Goal: Task Accomplishment & Management: Manage account settings

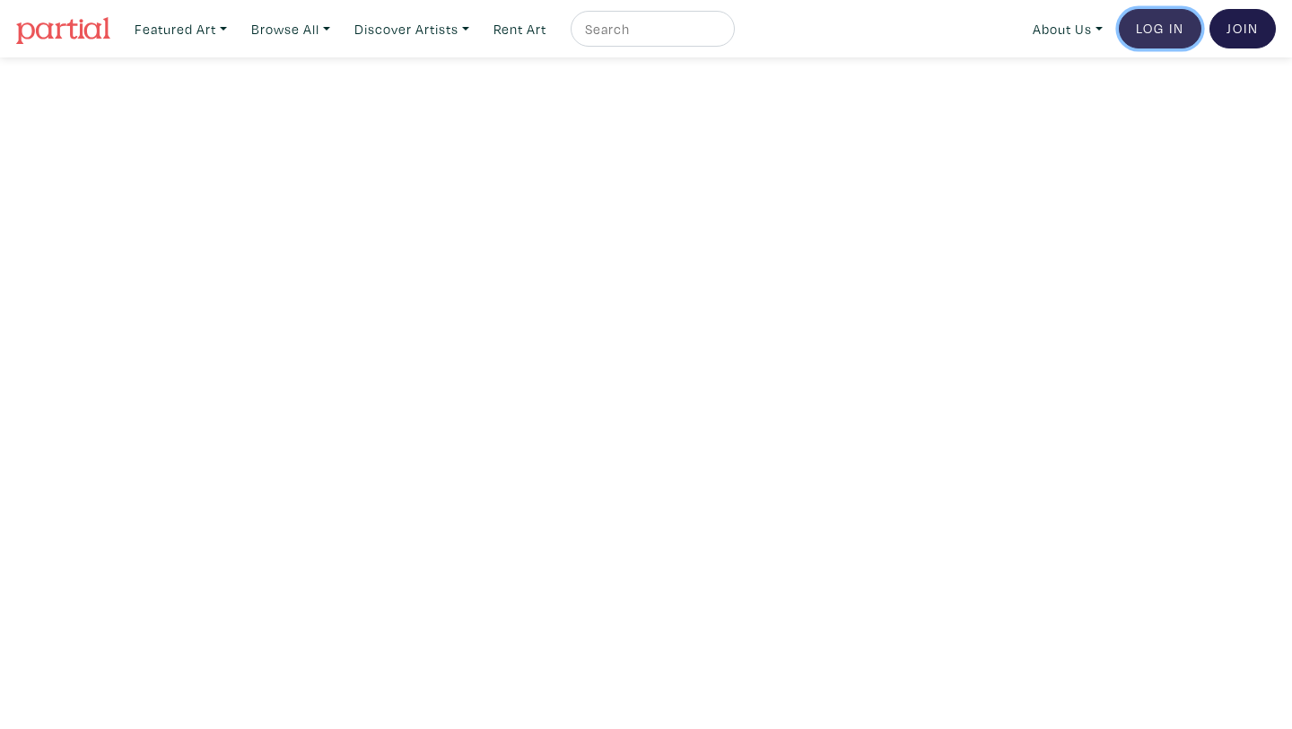
click at [1156, 28] on link "Log In" at bounding box center [1160, 28] width 83 height 39
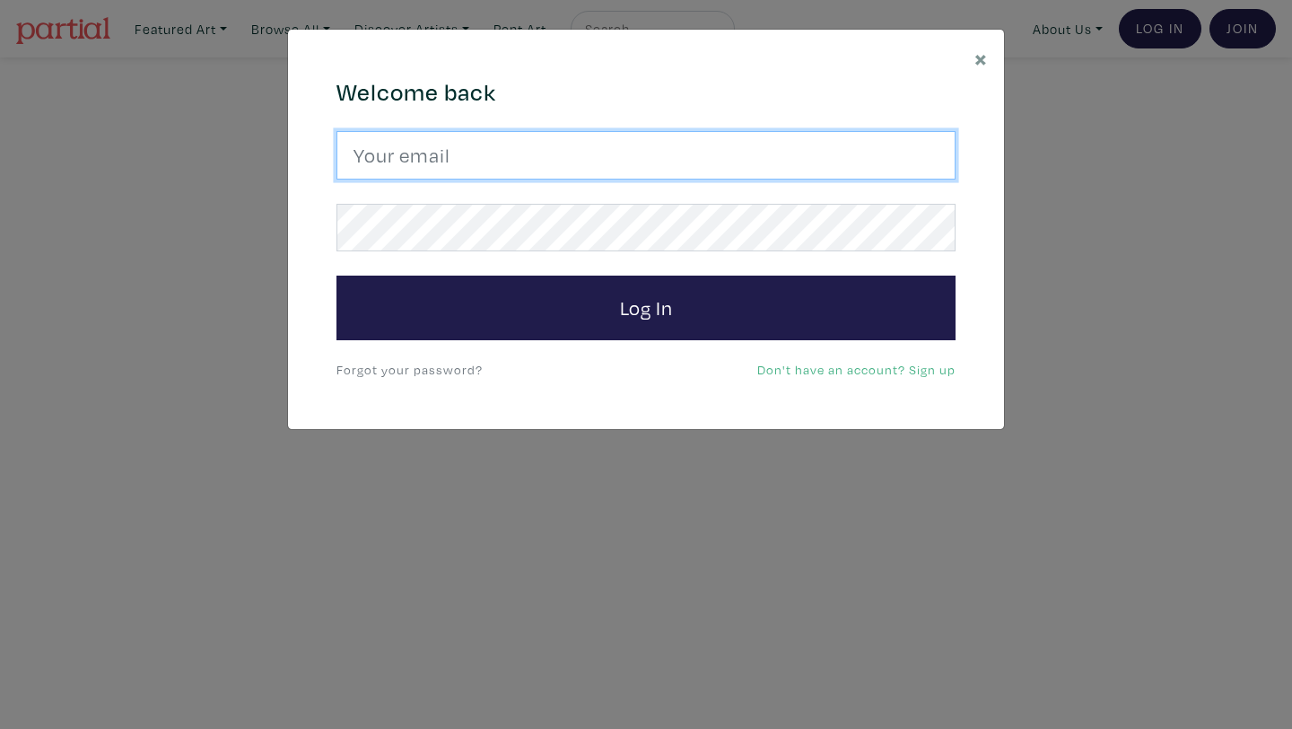
click at [628, 171] on input "email" at bounding box center [645, 155] width 619 height 48
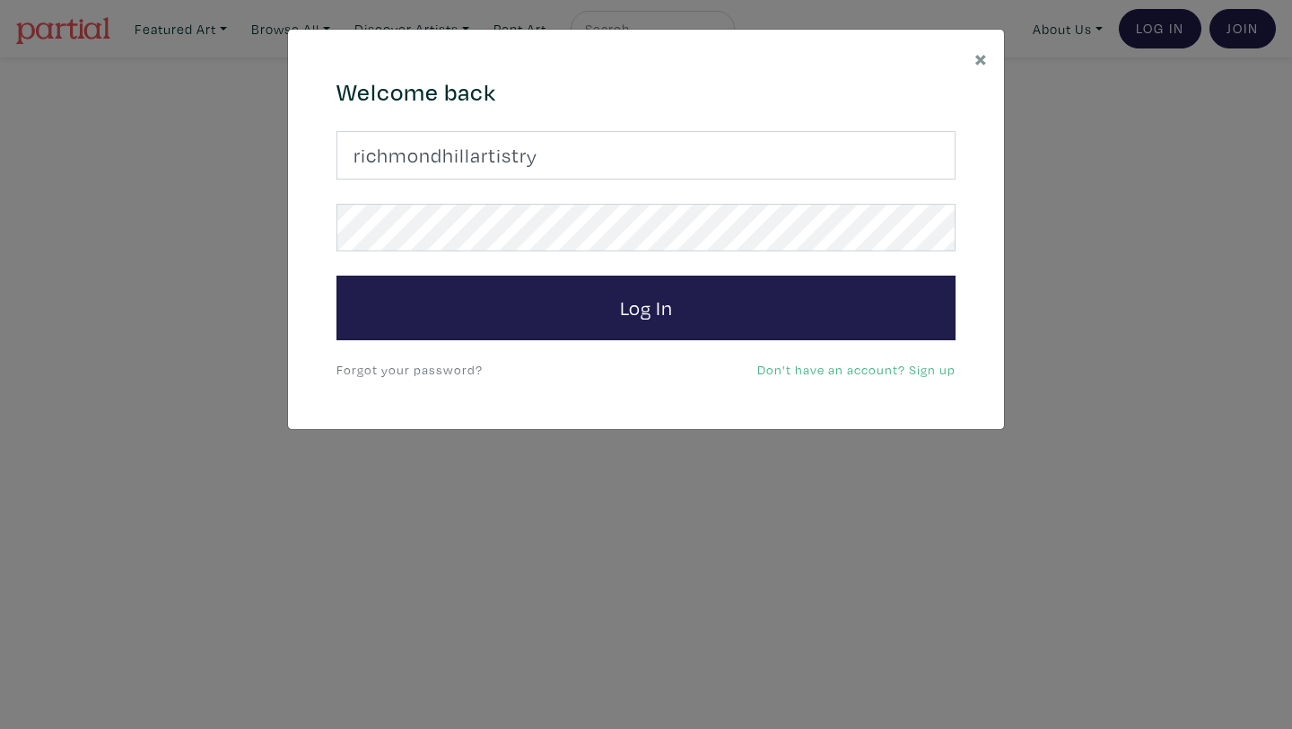
click at [468, 155] on input "richmondhillartistry" at bounding box center [645, 155] width 619 height 48
click at [556, 166] on input "richmondhill.artistry" at bounding box center [645, 155] width 619 height 48
type input "richmondhill.artistry@gmail.com"
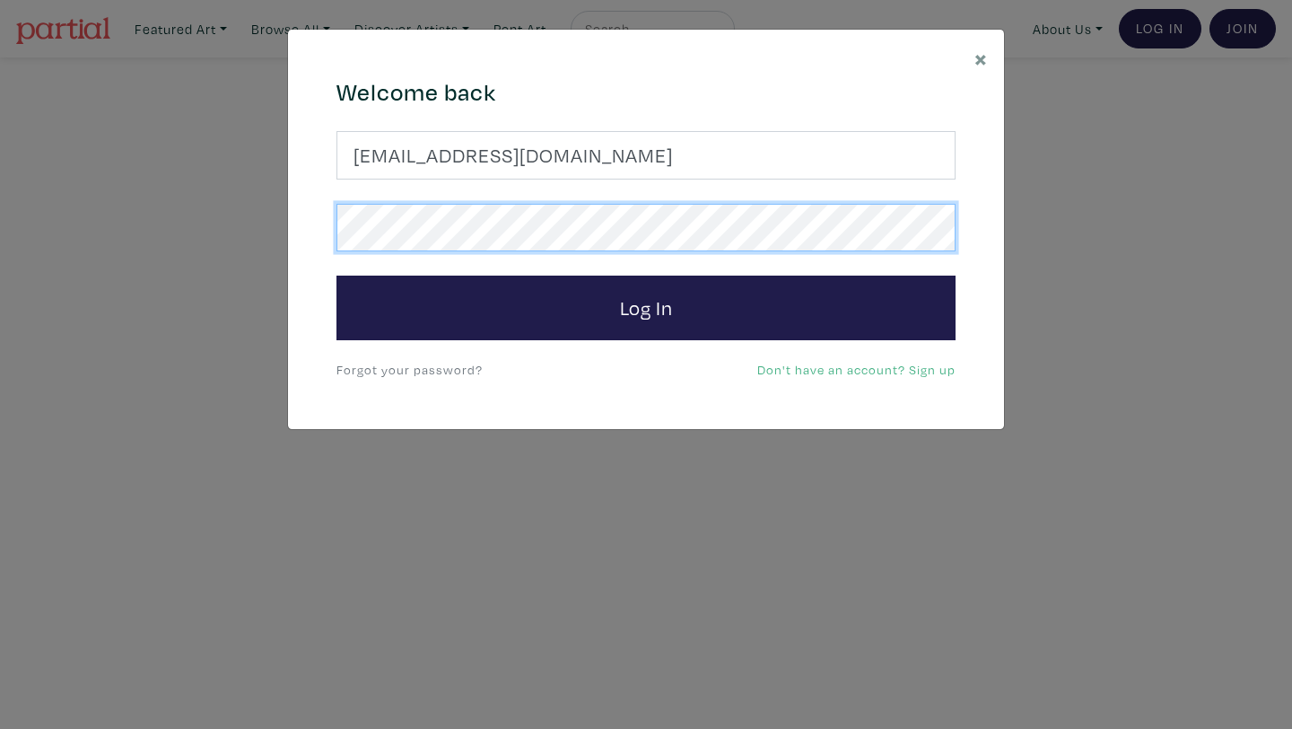
click at [336, 275] on button "Log In" at bounding box center [645, 307] width 619 height 65
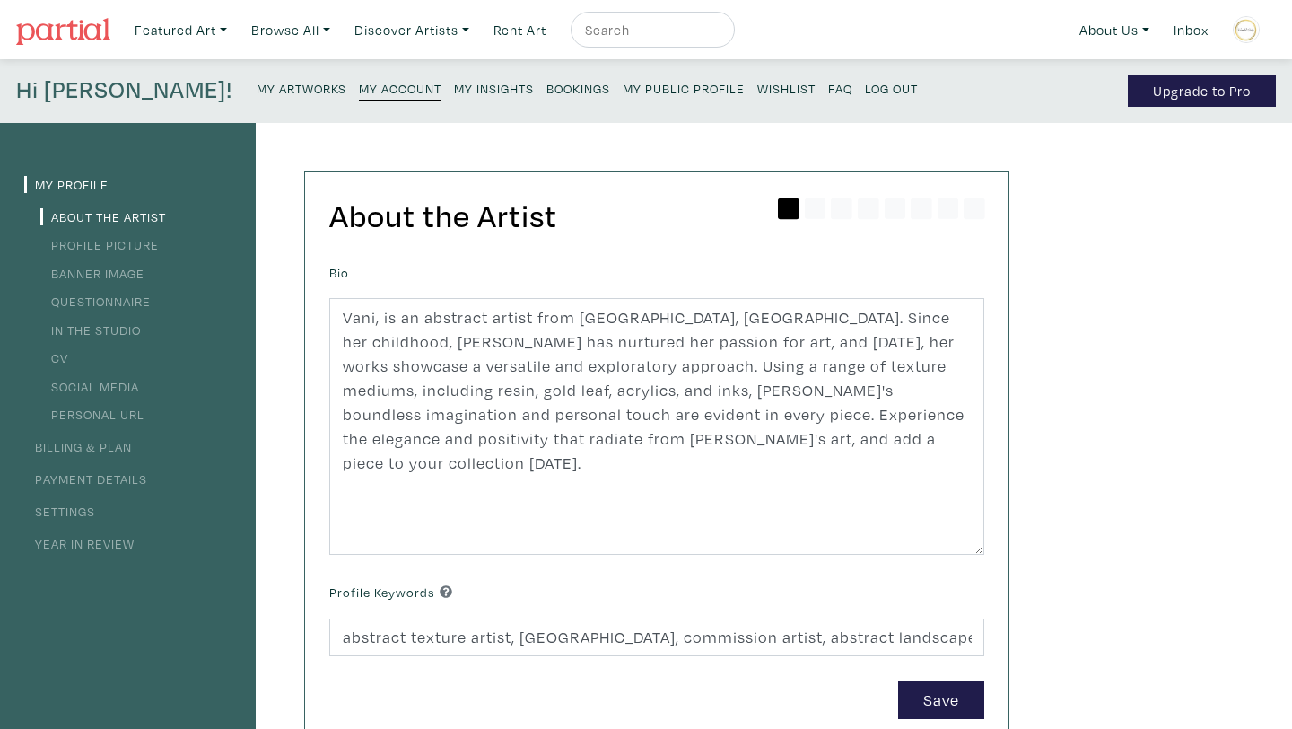
click at [80, 545] on link "Year in Review" at bounding box center [79, 543] width 110 height 17
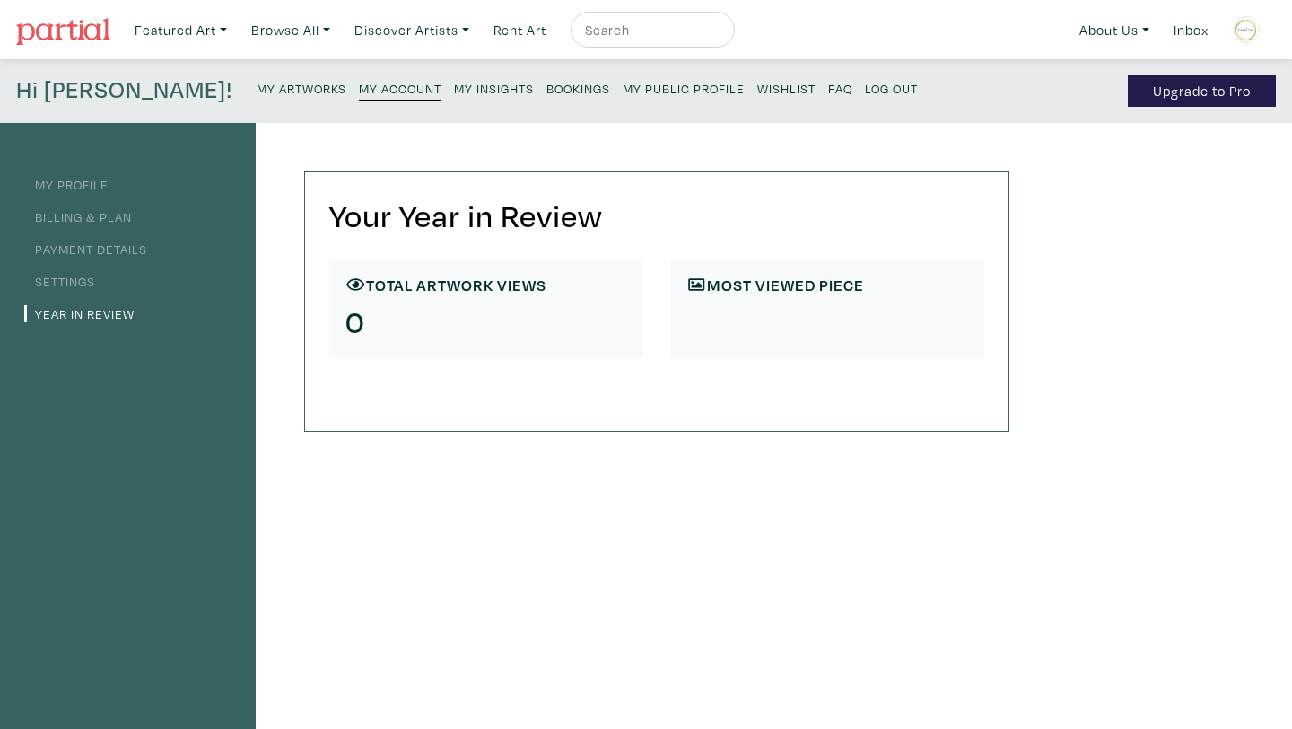
click at [706, 292] on h6 "Most viewed Piece" at bounding box center [827, 285] width 282 height 20
click at [65, 284] on link "Settings" at bounding box center [59, 281] width 71 height 17
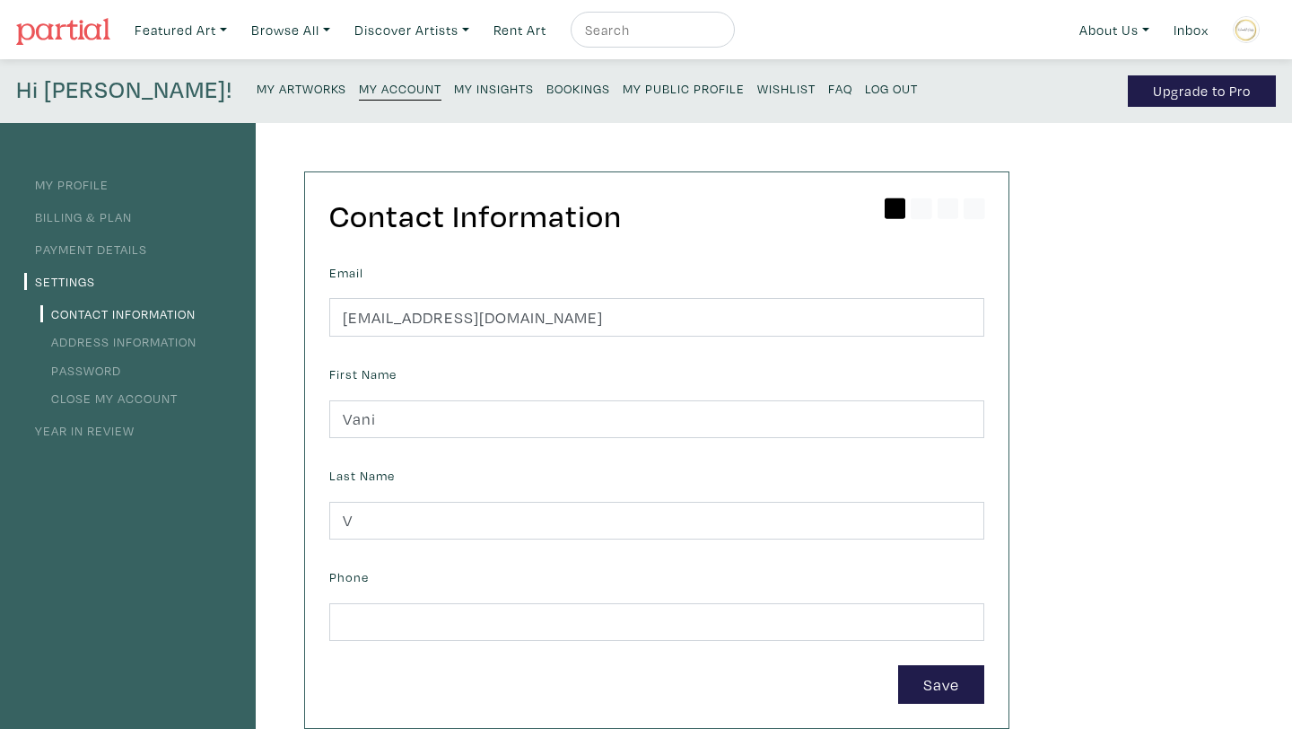
click at [75, 195] on li "My Profile" at bounding box center [127, 183] width 207 height 24
click at [257, 87] on small "My Artworks" at bounding box center [302, 88] width 90 height 17
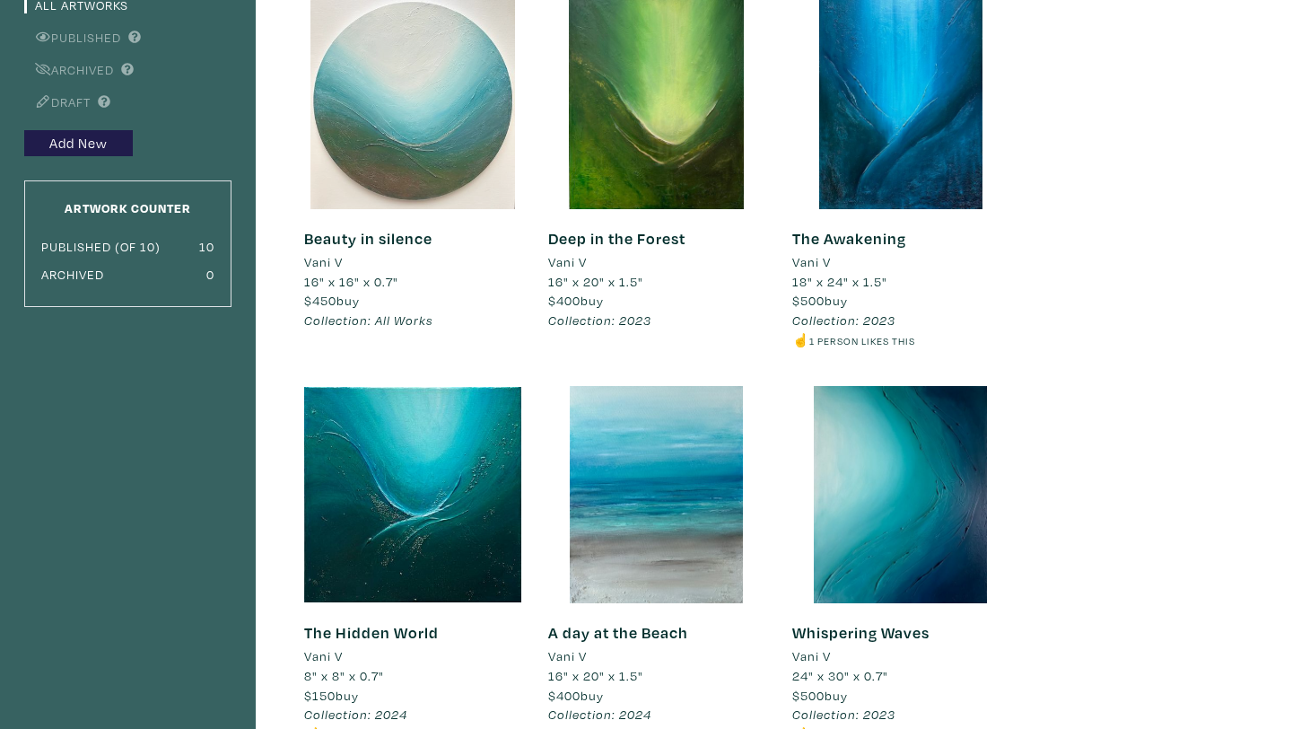
scroll to position [190, 0]
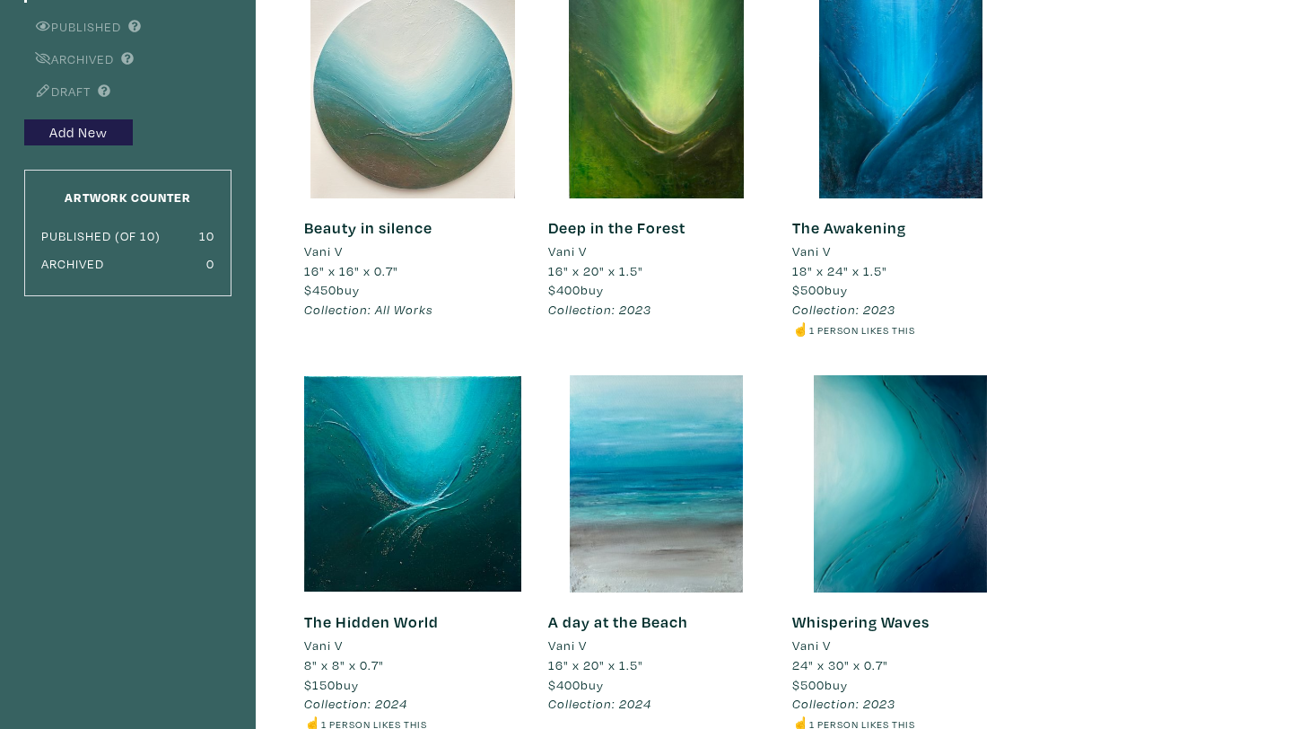
click at [399, 167] on div at bounding box center [412, 89] width 217 height 217
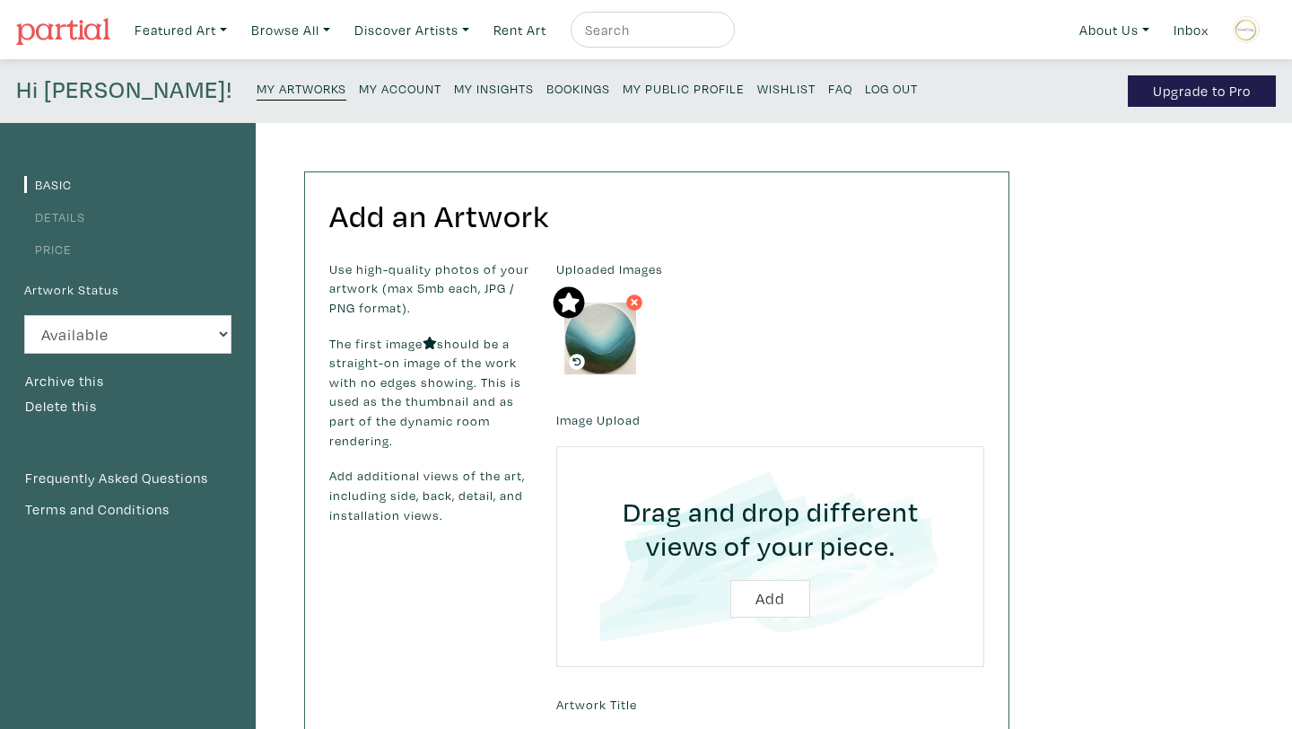
click at [454, 96] on small "My Insights" at bounding box center [494, 88] width 80 height 17
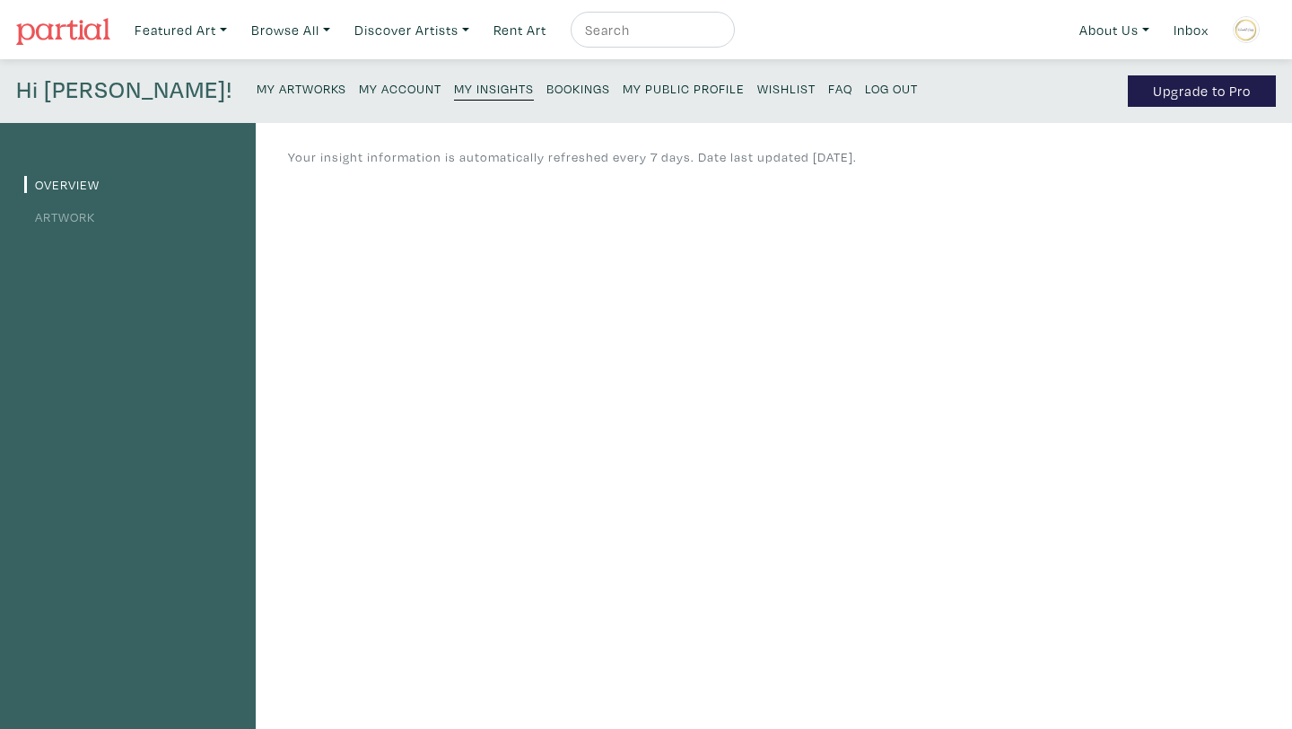
click at [83, 220] on link "Artwork" at bounding box center [59, 216] width 71 height 17
